Goal: Communication & Community: Answer question/provide support

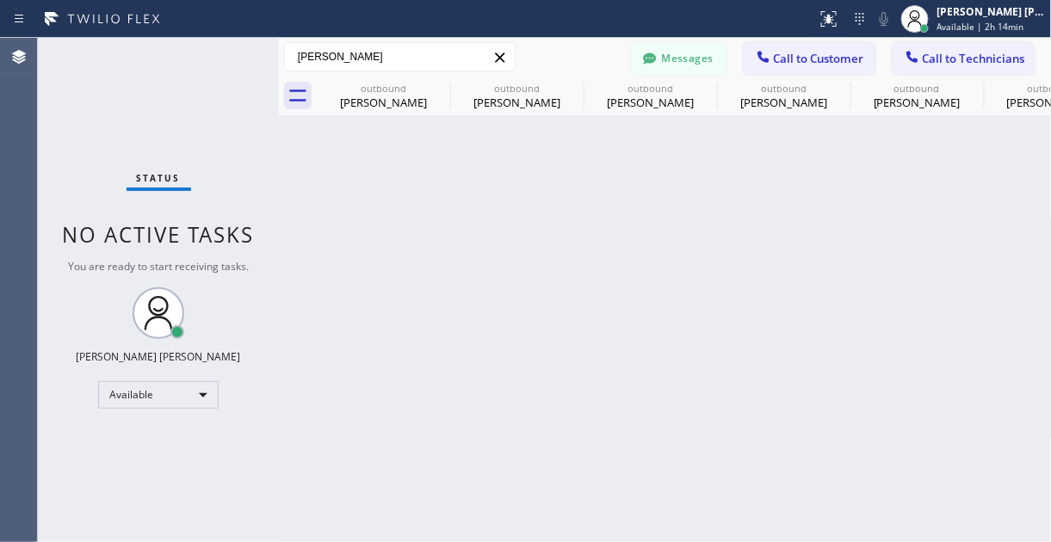
click at [399, 343] on div "Back to Dashboard Change Sender ID Customers Technicians PY [PERSON_NAME] [DATE…" at bounding box center [665, 290] width 773 height 504
click at [462, 359] on div "Back to Dashboard Change Sender ID Customers Technicians PY [PERSON_NAME] [DATE…" at bounding box center [665, 290] width 773 height 504
drag, startPoint x: 172, startPoint y: 461, endPoint x: 251, endPoint y: 413, distance: 92.7
click at [174, 461] on div "Status No active tasks You are ready to start receiving tasks. [PERSON_NAME] [P…" at bounding box center [158, 290] width 241 height 504
click at [826, 58] on span "Call to Customer" at bounding box center [819, 58] width 90 height 15
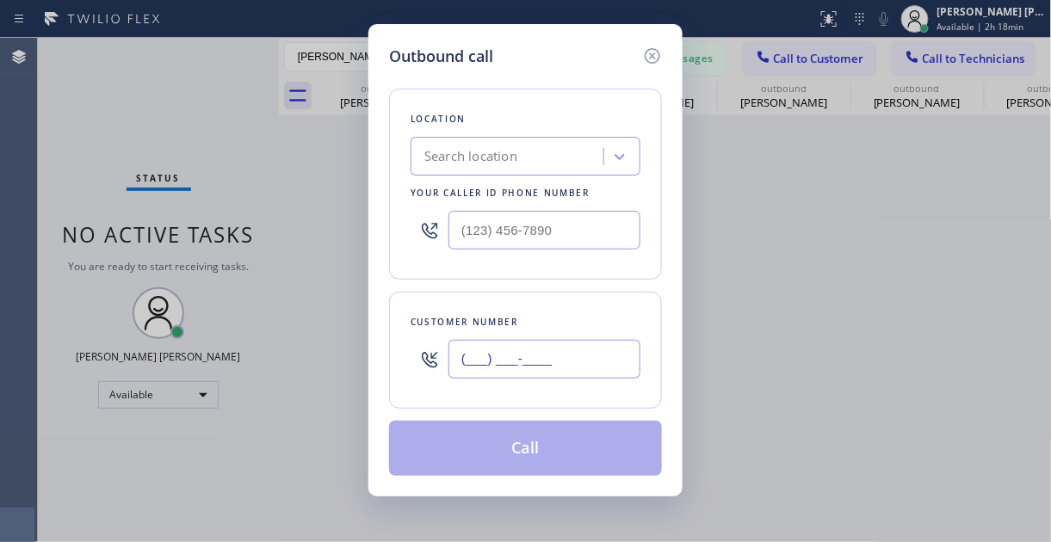
click at [512, 351] on input "(___) ___-____" at bounding box center [545, 359] width 192 height 39
paste input "408) 667-3710"
type input "[PHONE_NUMBER]"
click at [74, 96] on div "Outbound call Location Search location Your caller id phone number Customer num…" at bounding box center [525, 271] width 1051 height 542
click at [456, 162] on div "Search location" at bounding box center [470, 157] width 93 height 20
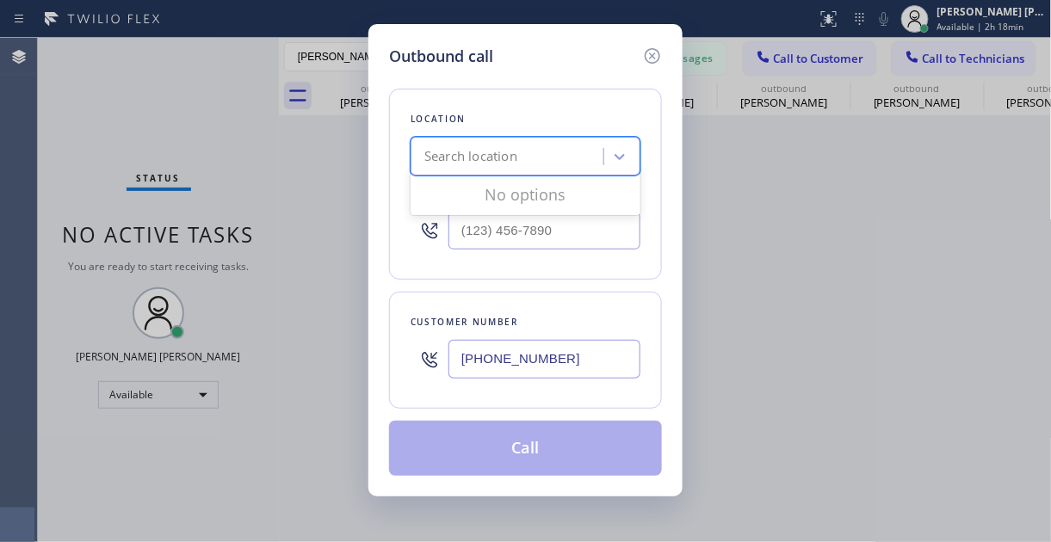
paste input "Electricians Service Team"
type input "Electricians Service Team"
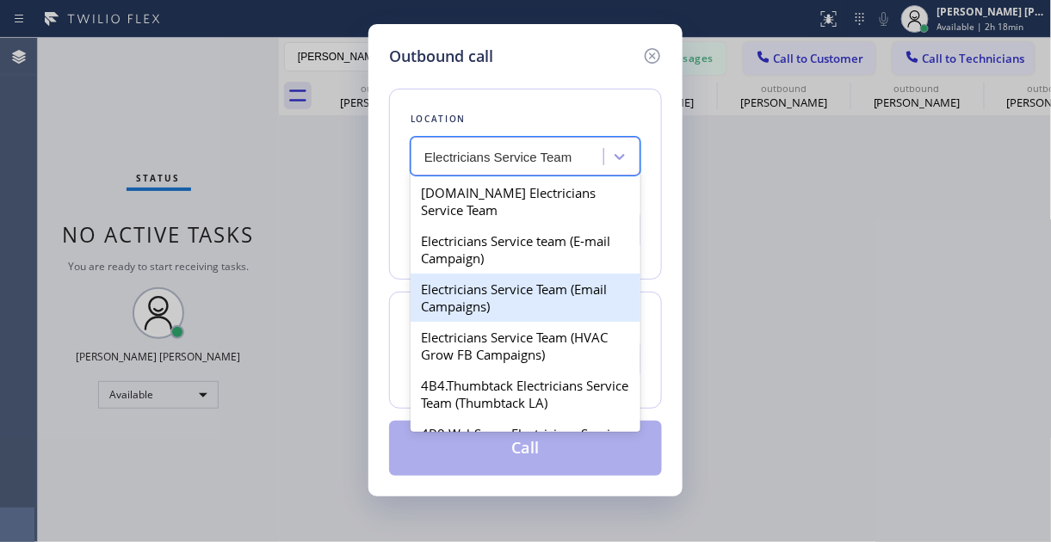
click at [521, 287] on div "Electricians Service Team (Email Campaigns)" at bounding box center [526, 298] width 230 height 48
type input "[PHONE_NUMBER]"
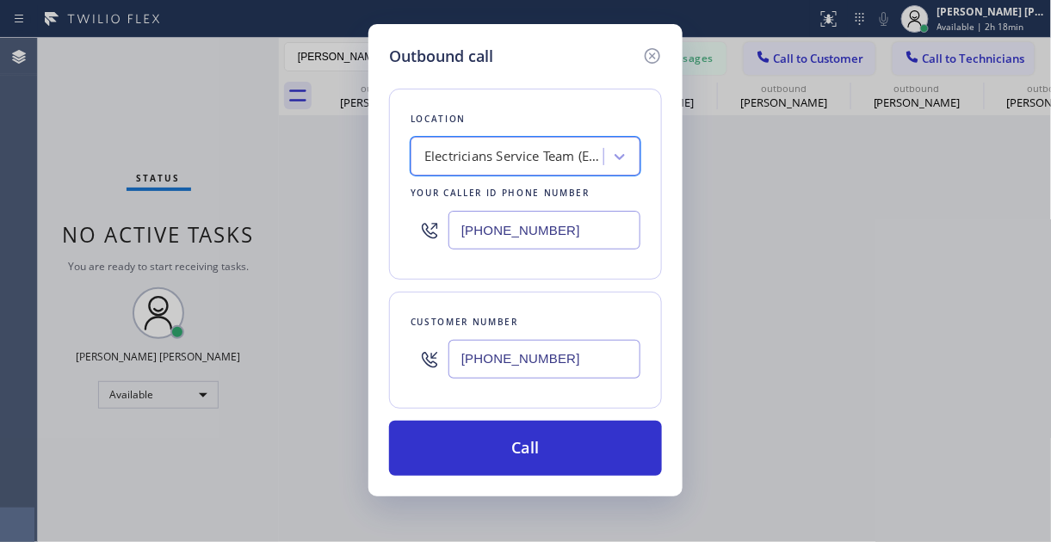
click at [499, 142] on div "Electricians Service Team (Email Campaigns)" at bounding box center [510, 157] width 188 height 30
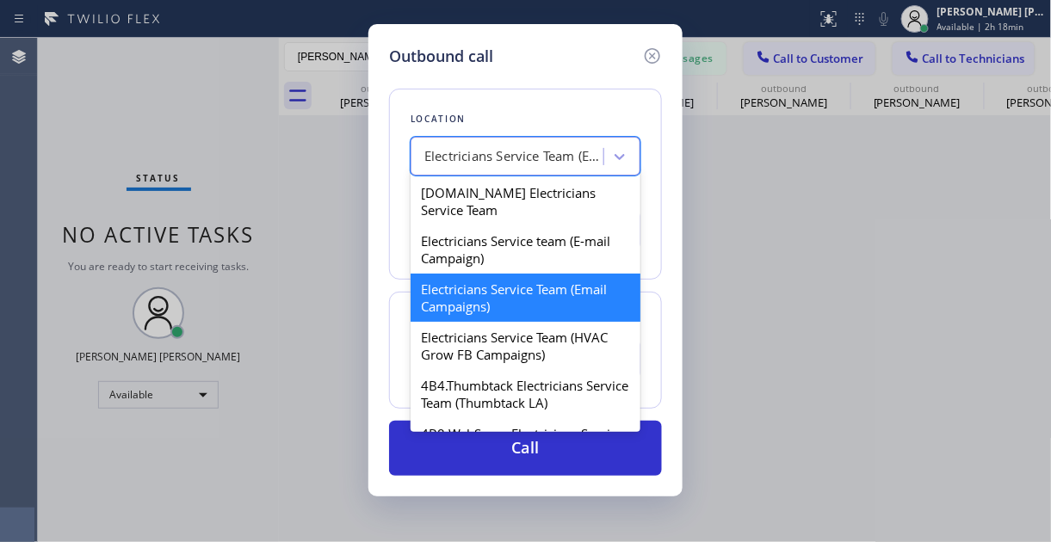
click at [860, 280] on div "Outbound call Location option Electricians Service Team (Email Campaigns), sele…" at bounding box center [525, 271] width 1051 height 542
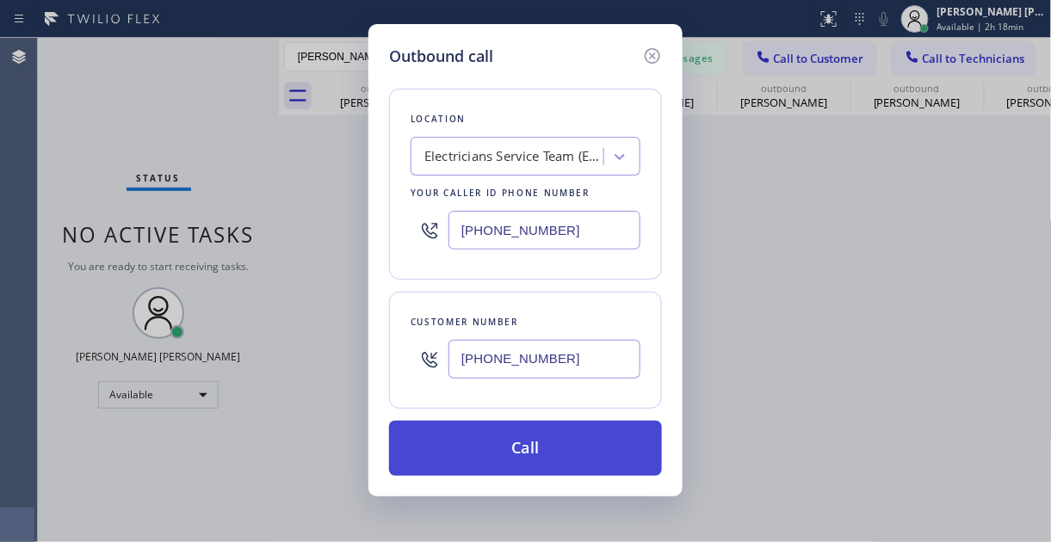
click at [548, 440] on button "Call" at bounding box center [525, 448] width 273 height 55
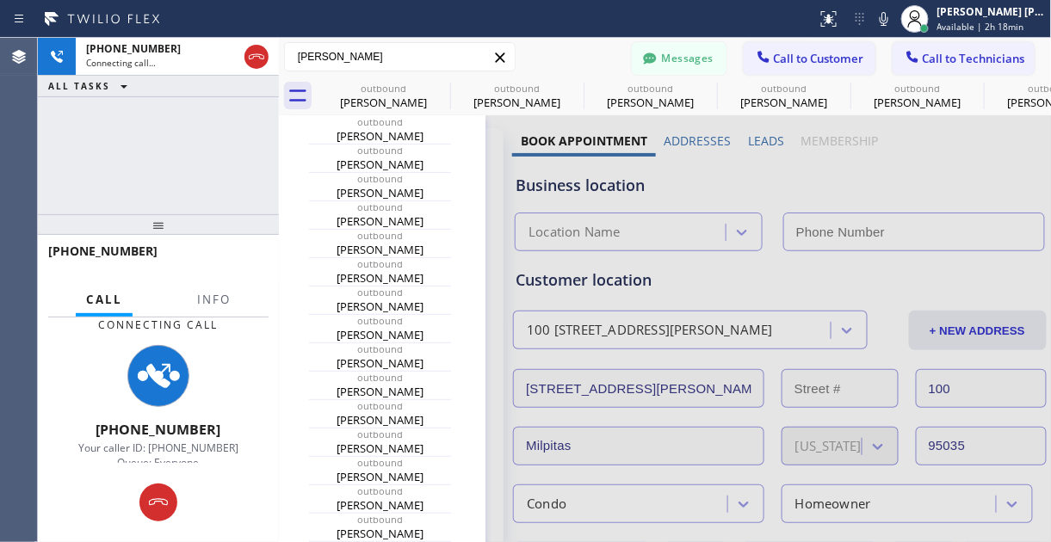
type input "[PHONE_NUMBER]"
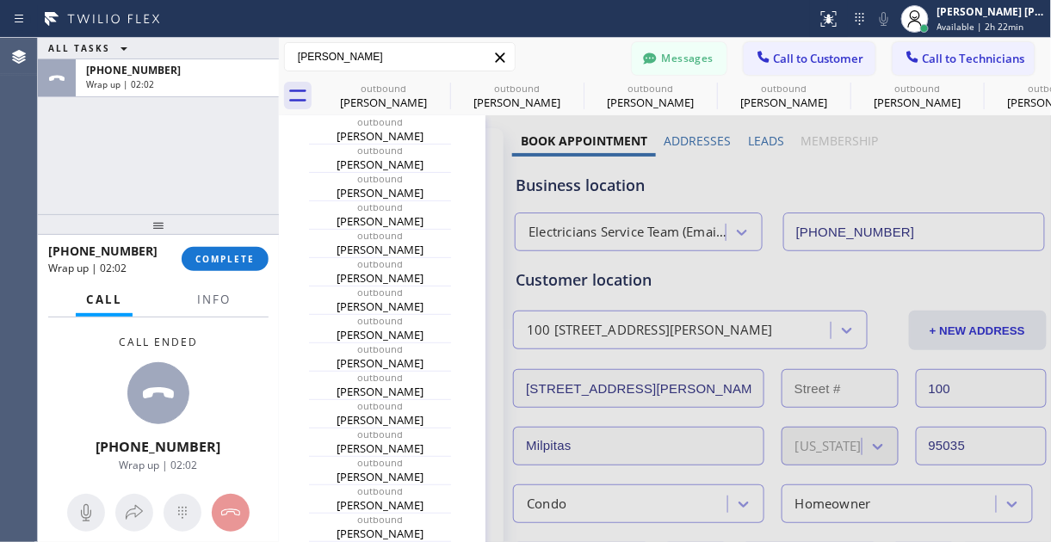
drag, startPoint x: 173, startPoint y: 149, endPoint x: 173, endPoint y: 160, distance: 11.2
click at [173, 149] on div "ALL TASKS ALL TASKS ACTIVE TASKS TASKS IN WRAP UP [PHONE_NUMBER] Wrap up | 02:02" at bounding box center [158, 126] width 241 height 176
click at [230, 258] on span "COMPLETE" at bounding box center [224, 259] width 59 height 12
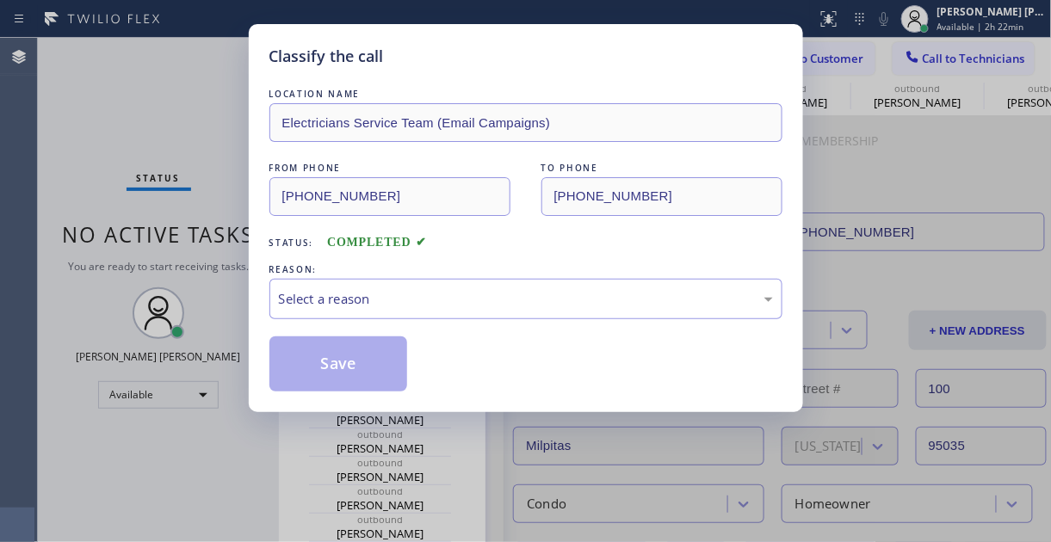
click at [158, 145] on div "Classify the call LOCATION NAME Electricians Service Team (Email Campaigns) FRO…" at bounding box center [525, 271] width 1051 height 542
click at [466, 299] on div "Select a reason" at bounding box center [526, 299] width 494 height 20
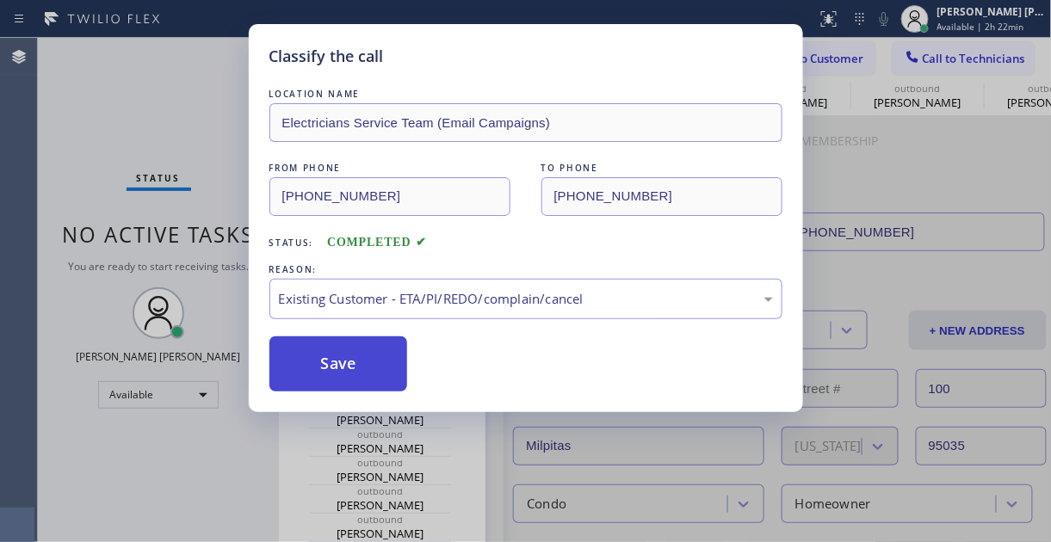
click at [343, 374] on button "Save" at bounding box center [338, 364] width 139 height 55
click at [337, 368] on div "Back to Dashboard Change Sender ID Customers Technicians PY [PERSON_NAME] [DATE…" at bounding box center [665, 290] width 773 height 504
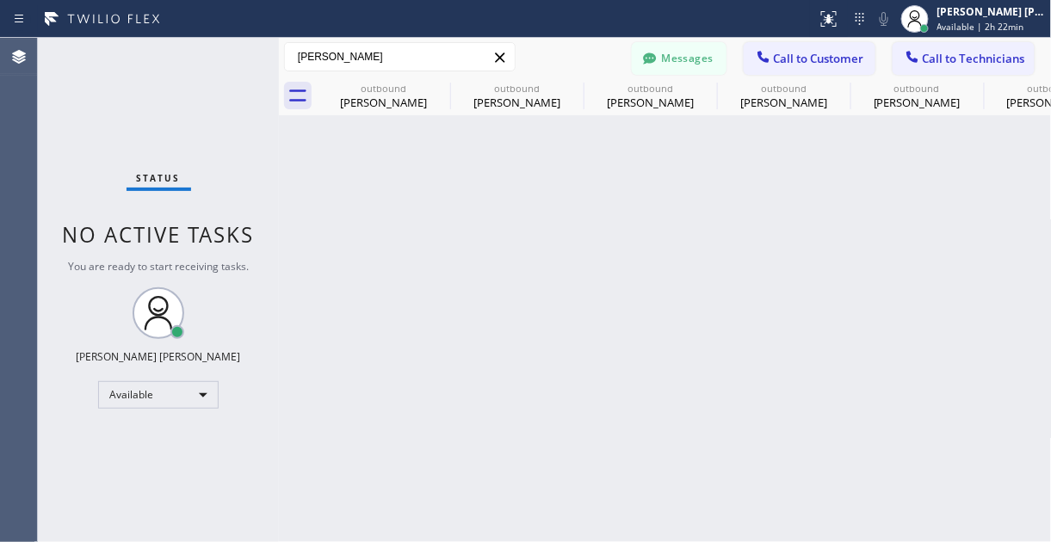
click at [121, 92] on div "Status No active tasks You are ready to start receiving tasks. [PERSON_NAME] [P…" at bounding box center [158, 290] width 241 height 504
click at [824, 68] on button "Call to Customer" at bounding box center [810, 58] width 132 height 33
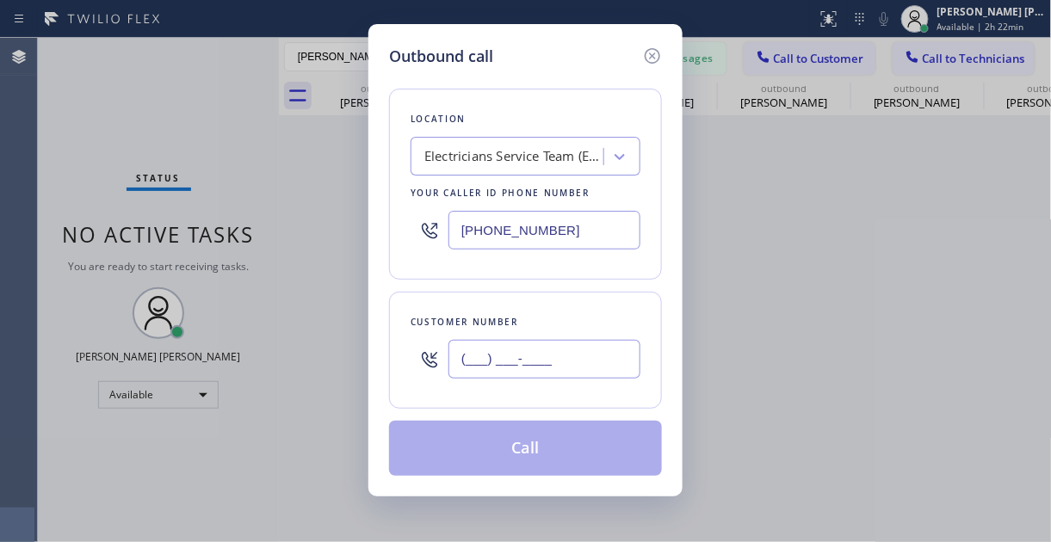
click at [520, 369] on input "(___) ___-____" at bounding box center [545, 359] width 192 height 39
paste input "408) 667-3710"
type input "[PHONE_NUMBER]"
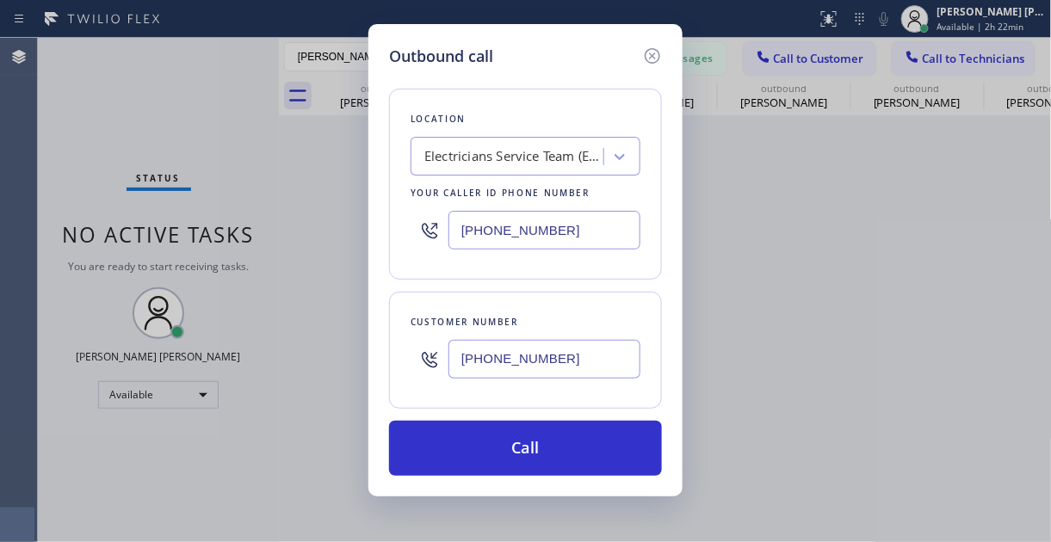
click at [28, 124] on div "Outbound call Location Electricians Service Team (Email Campaigns) Your caller …" at bounding box center [525, 271] width 1051 height 542
click at [514, 144] on div "Electricians Service Team (Email Campaigns)" at bounding box center [510, 157] width 188 height 30
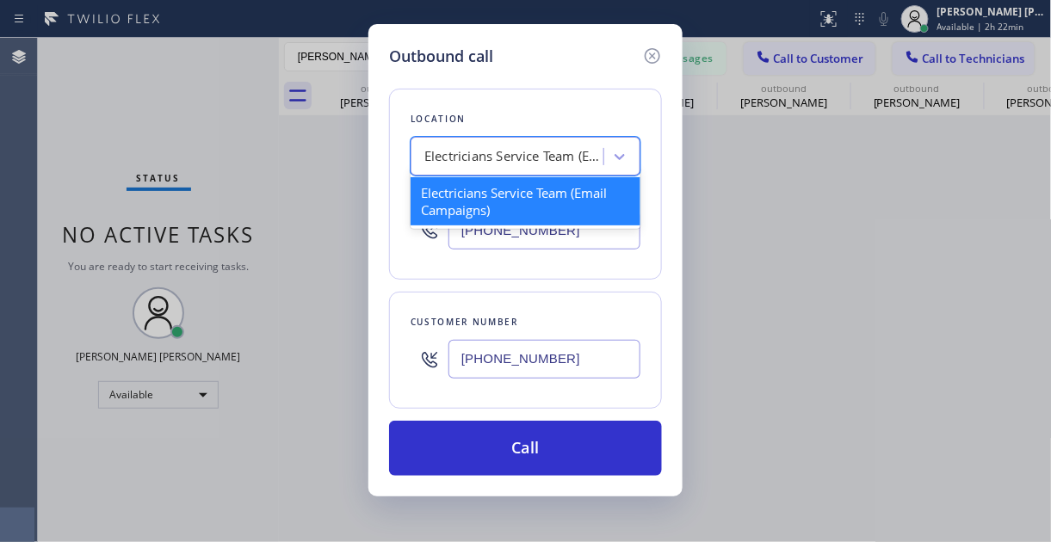
click at [547, 194] on div "Electricians Service Team (Email Campaigns)" at bounding box center [526, 201] width 230 height 48
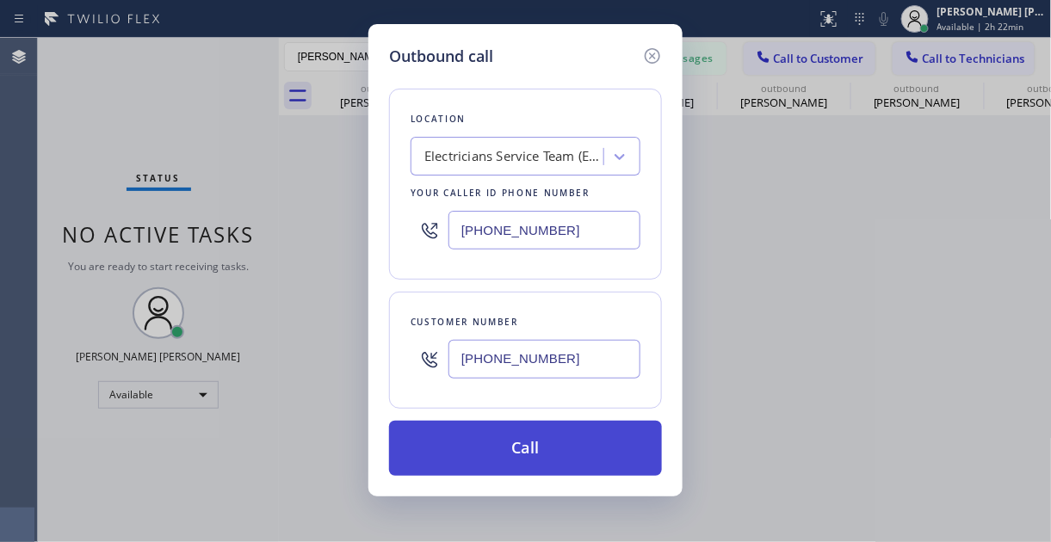
click at [521, 473] on button "Call" at bounding box center [525, 448] width 273 height 55
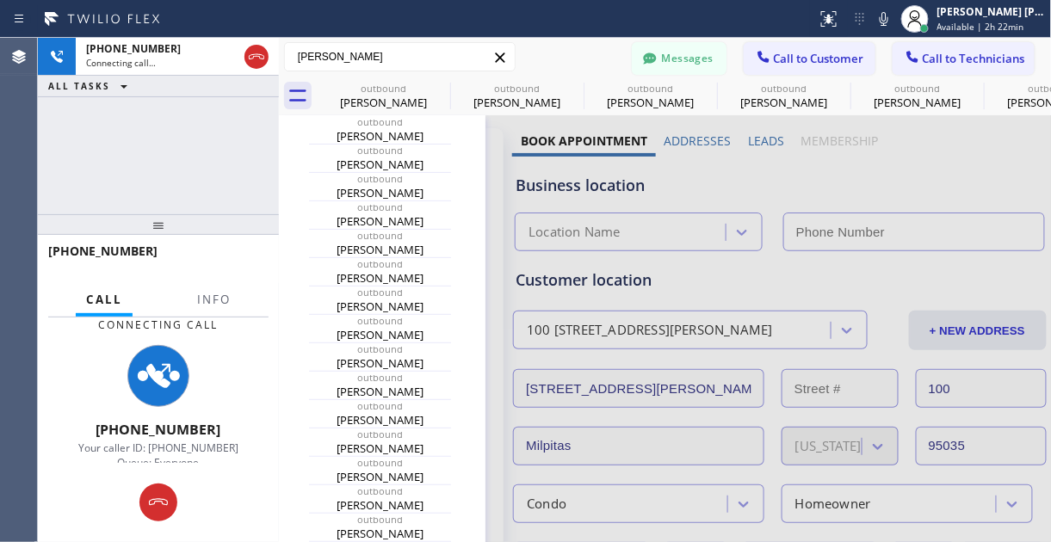
type input "[PHONE_NUMBER]"
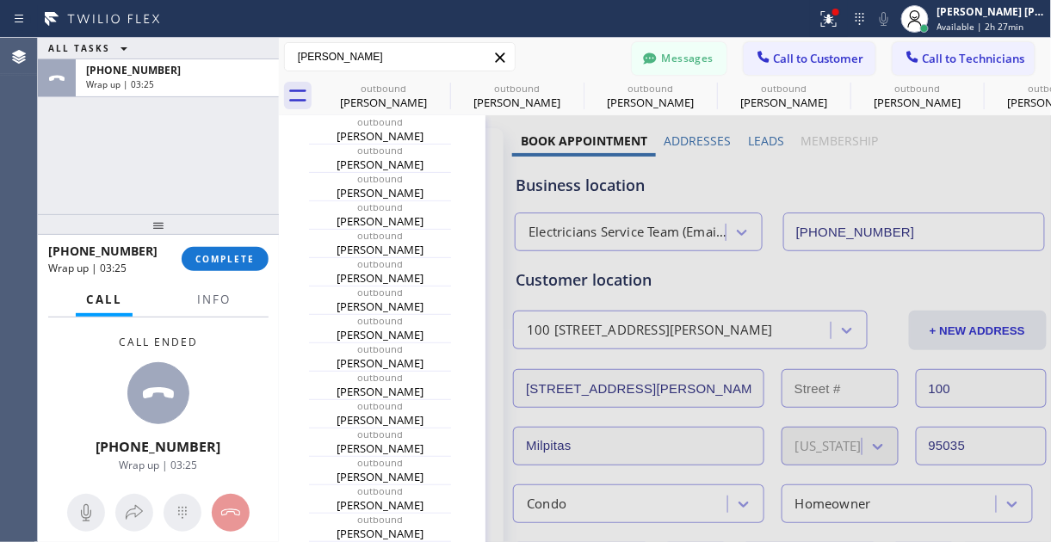
click at [261, 411] on div "Call ended [PHONE_NUMBER] Wrap up | 03:25" at bounding box center [158, 404] width 241 height 173
click at [231, 255] on span "COMPLETE" at bounding box center [224, 259] width 59 height 12
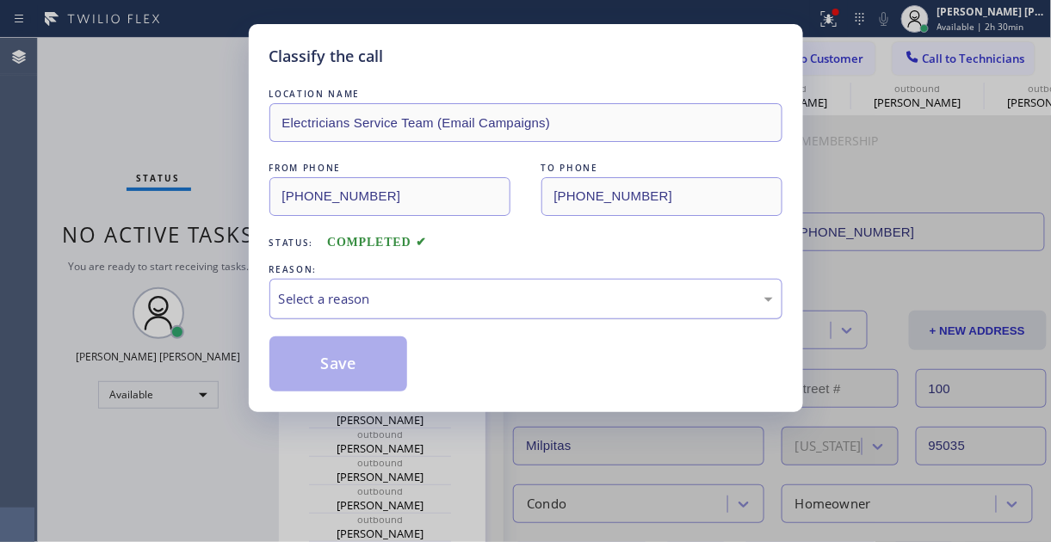
click at [407, 294] on div "Select a reason" at bounding box center [526, 299] width 494 height 20
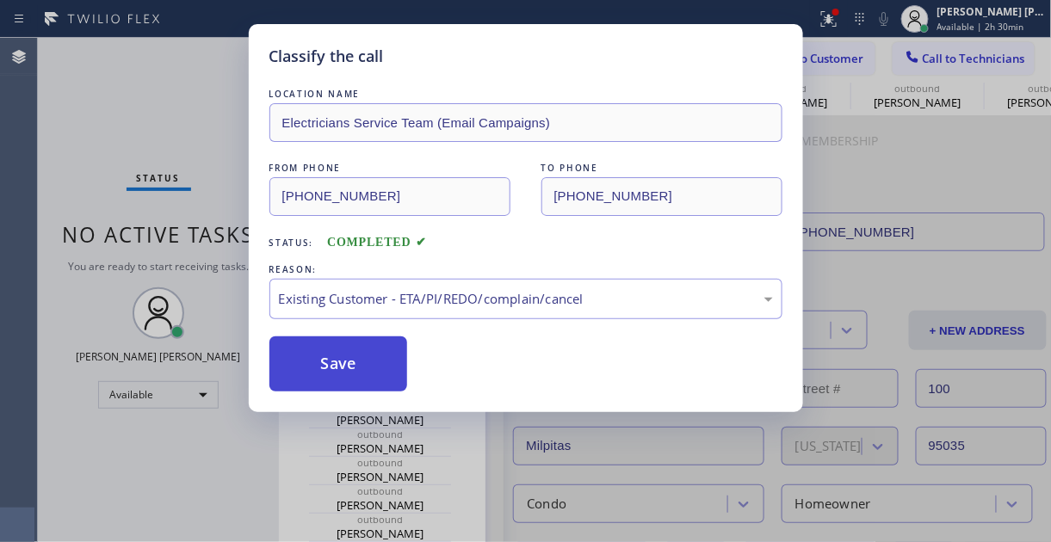
click at [342, 349] on button "Save" at bounding box center [338, 364] width 139 height 55
click at [337, 357] on button "Save" at bounding box center [338, 364] width 139 height 55
click at [184, 121] on div "Status No active tasks You are ready to start receiving tasks. [PERSON_NAME] [P…" at bounding box center [158, 290] width 241 height 504
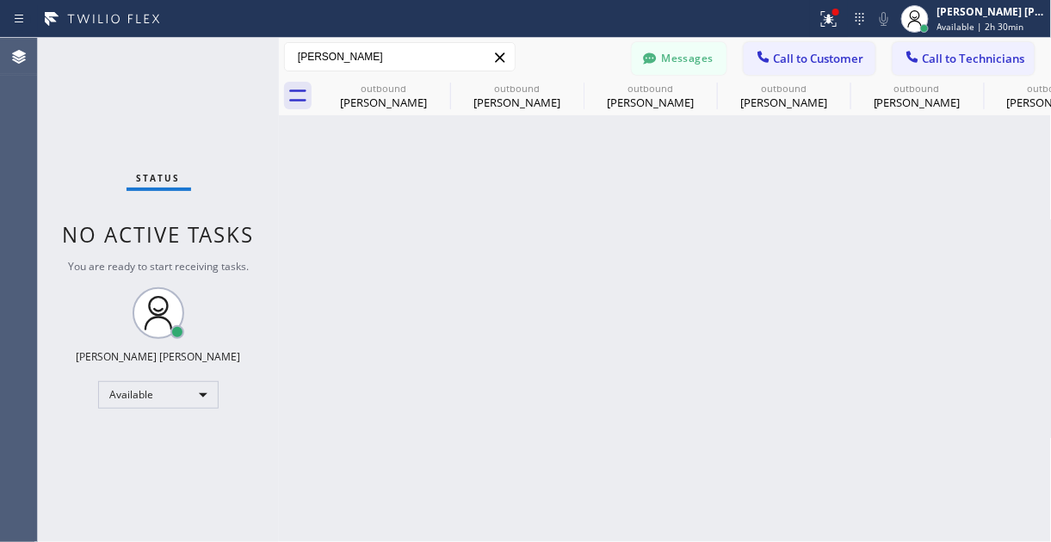
click at [365, 387] on div "Back to Dashboard Change Sender ID Customers Technicians PY [PERSON_NAME] [DATE…" at bounding box center [665, 290] width 773 height 504
click at [366, 387] on div "Back to Dashboard Change Sender ID Customers Technicians PY [PERSON_NAME] [DATE…" at bounding box center [665, 290] width 773 height 504
click at [177, 399] on div "Available" at bounding box center [158, 395] width 121 height 28
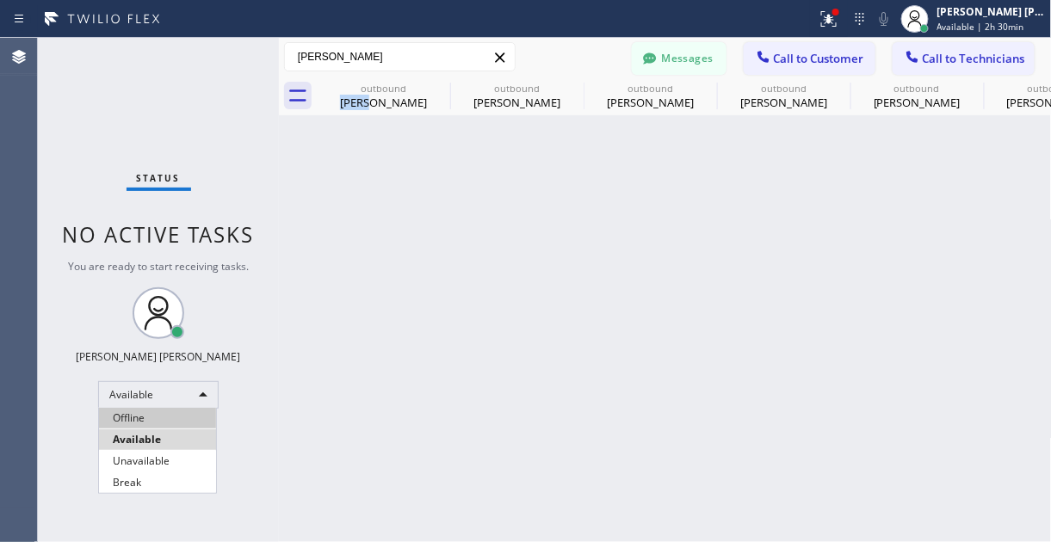
click at [156, 418] on li "Offline" at bounding box center [157, 418] width 117 height 21
